Goal: Transaction & Acquisition: Subscribe to service/newsletter

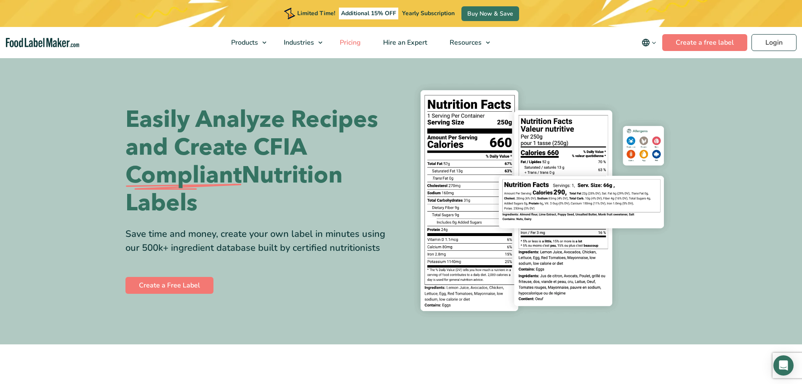
click at [346, 42] on span "Pricing" at bounding box center [349, 42] width 24 height 9
